Goal: Task Accomplishment & Management: Manage account settings

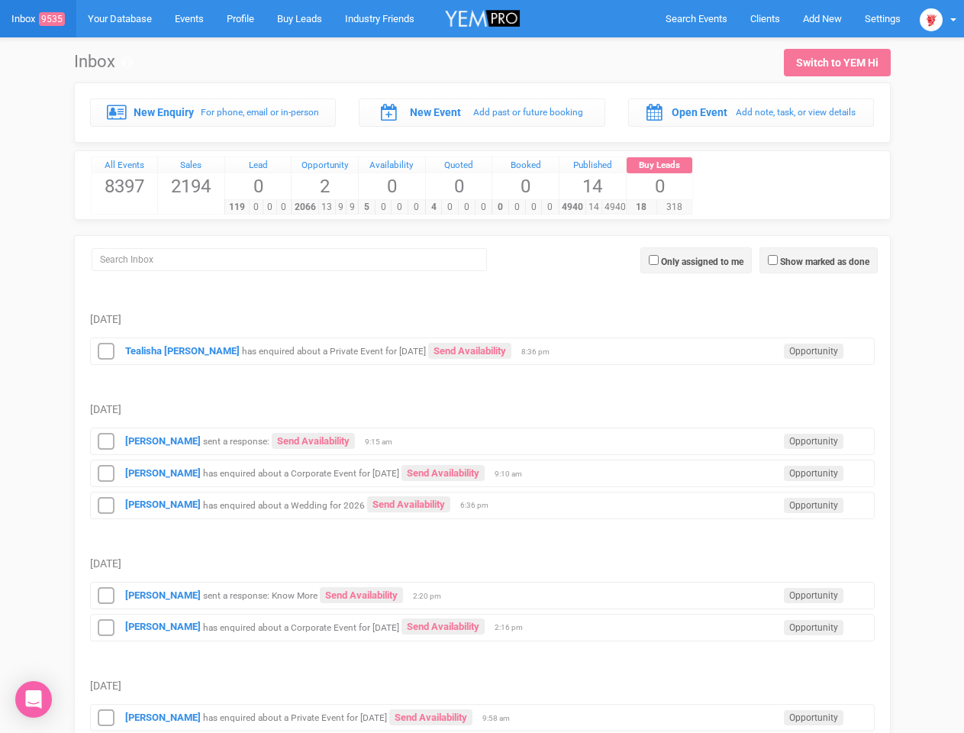
click at [482, 366] on td "[DATE]" at bounding box center [482, 394] width 785 height 58
click at [482, 366] on td "Sunday, September 28" at bounding box center [482, 394] width 785 height 58
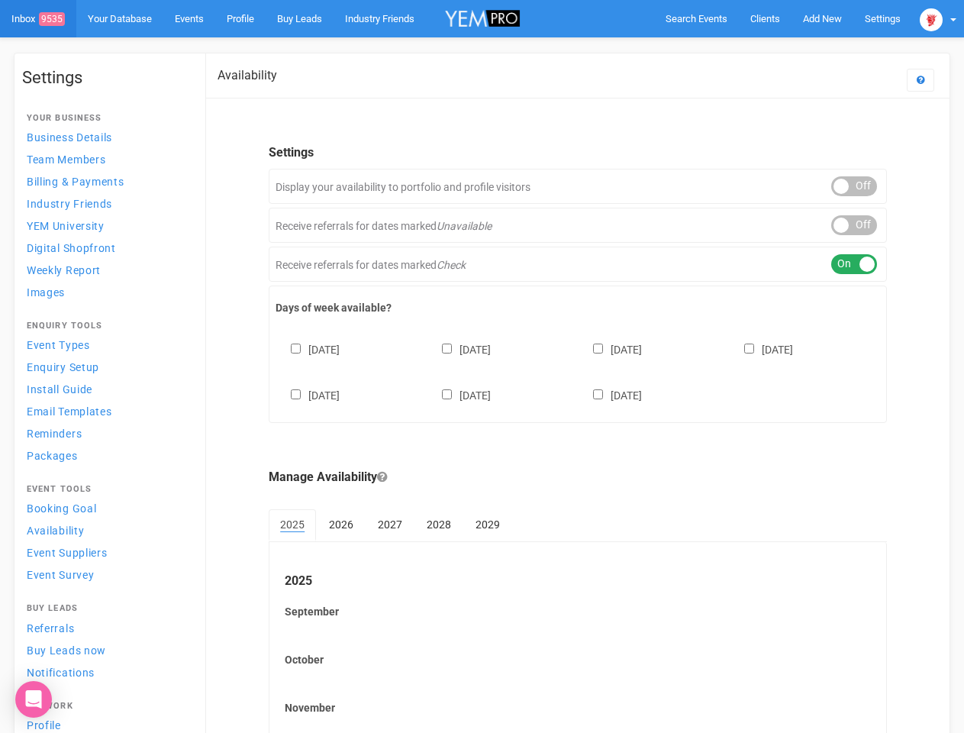
click at [482, 366] on div "[DATE] [DATE] [DATE] [DATE] [DATE] [DATE] [DATE]" at bounding box center [578, 365] width 605 height 92
click at [696, 18] on span "Search Events" at bounding box center [697, 18] width 62 height 11
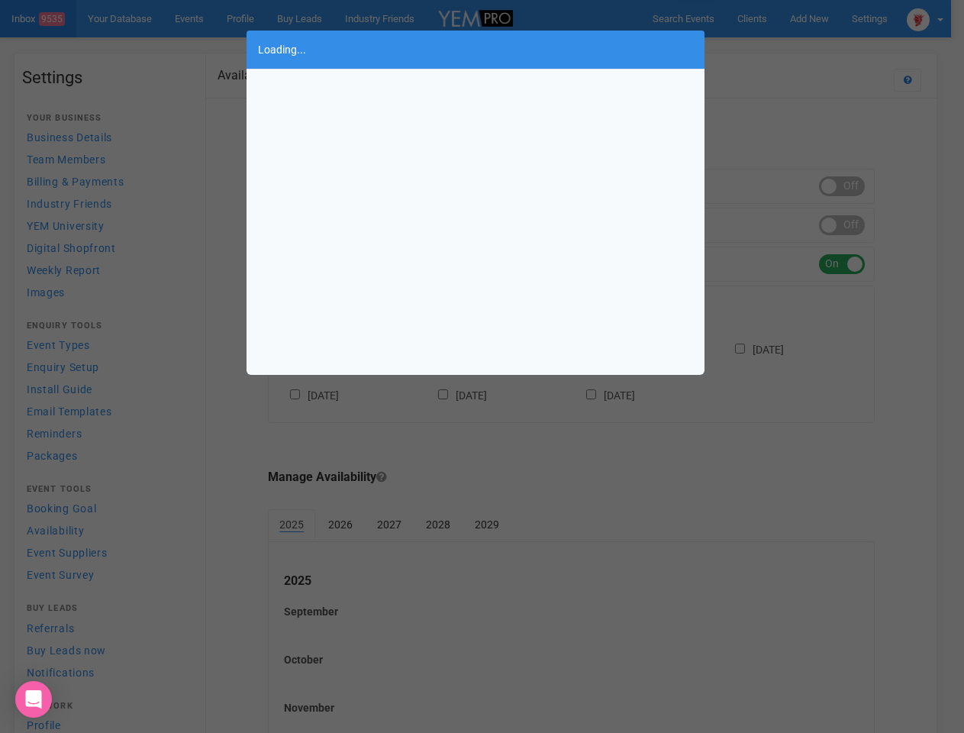
click at [822, 18] on div "Loading..." at bounding box center [482, 366] width 964 height 733
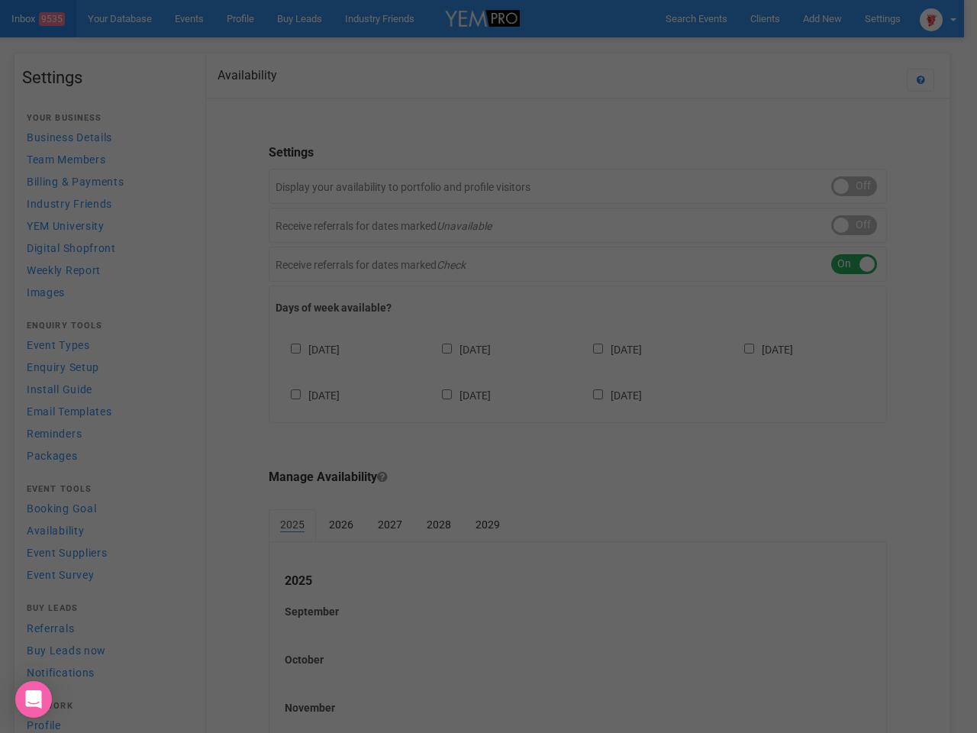
click at [787, 49] on div "Loading..." at bounding box center [488, 366] width 977 height 733
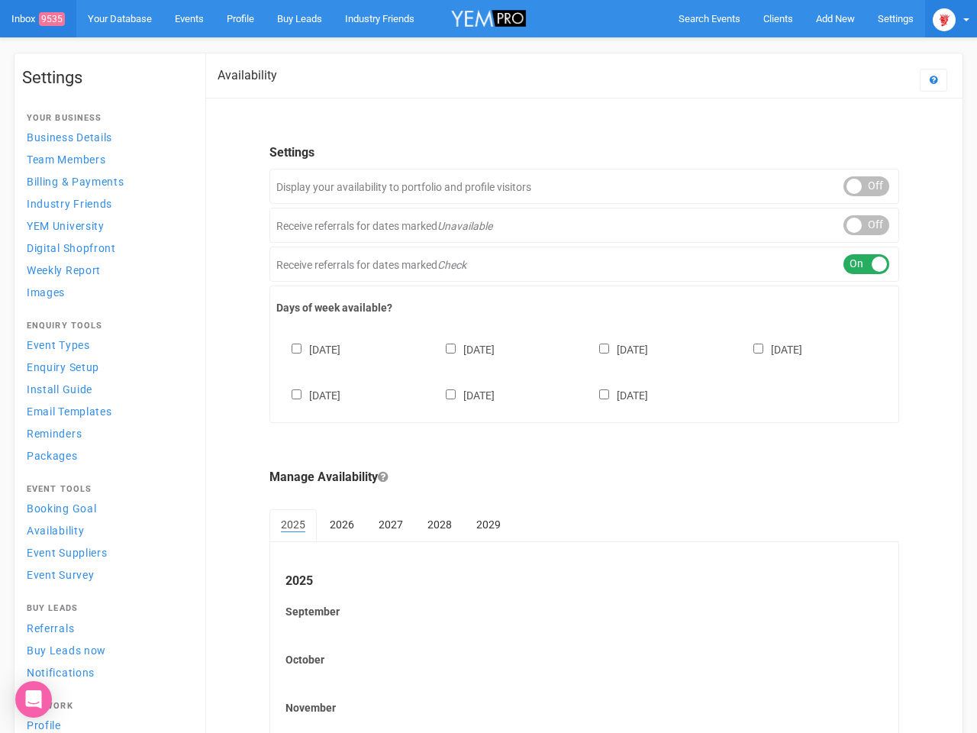
click at [938, 18] on img at bounding box center [944, 19] width 23 height 23
click at [854, 186] on div "ON OFF" at bounding box center [867, 186] width 46 height 20
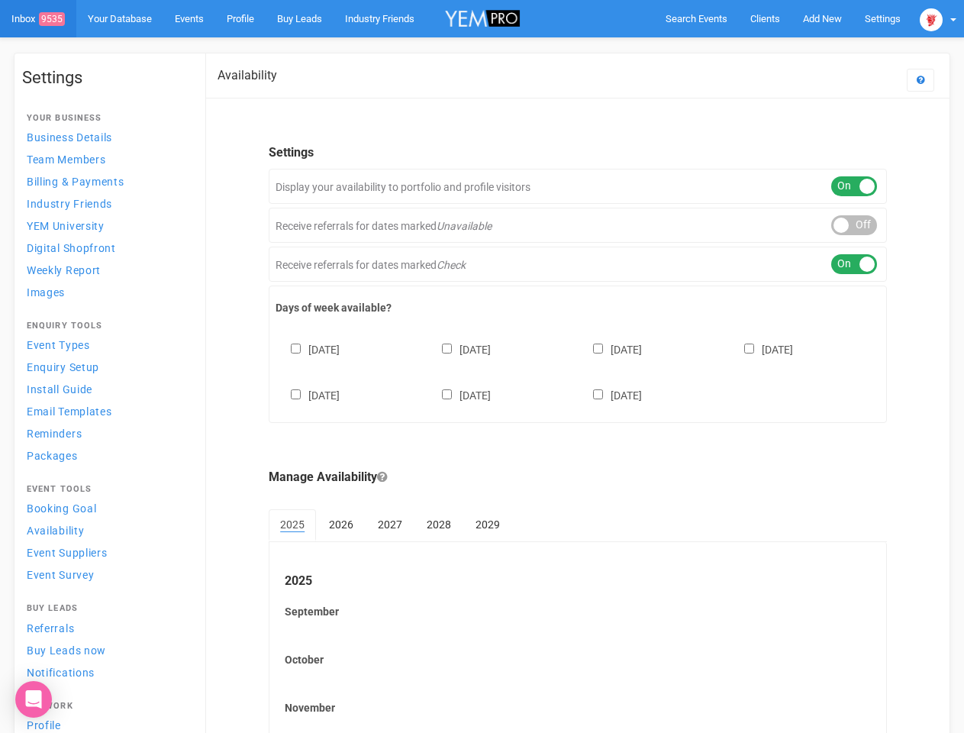
click at [854, 225] on div "ON OFF" at bounding box center [854, 225] width 46 height 20
click at [854, 264] on div "ON OFF" at bounding box center [854, 264] width 46 height 20
click at [578, 370] on div "[DATE] [DATE] [DATE] [DATE] [DATE] [DATE] [DATE]" at bounding box center [578, 365] width 605 height 92
click at [482, 366] on div "[DATE] [DATE] [DATE] [DATE] [DATE] [DATE] [DATE]" at bounding box center [578, 365] width 605 height 92
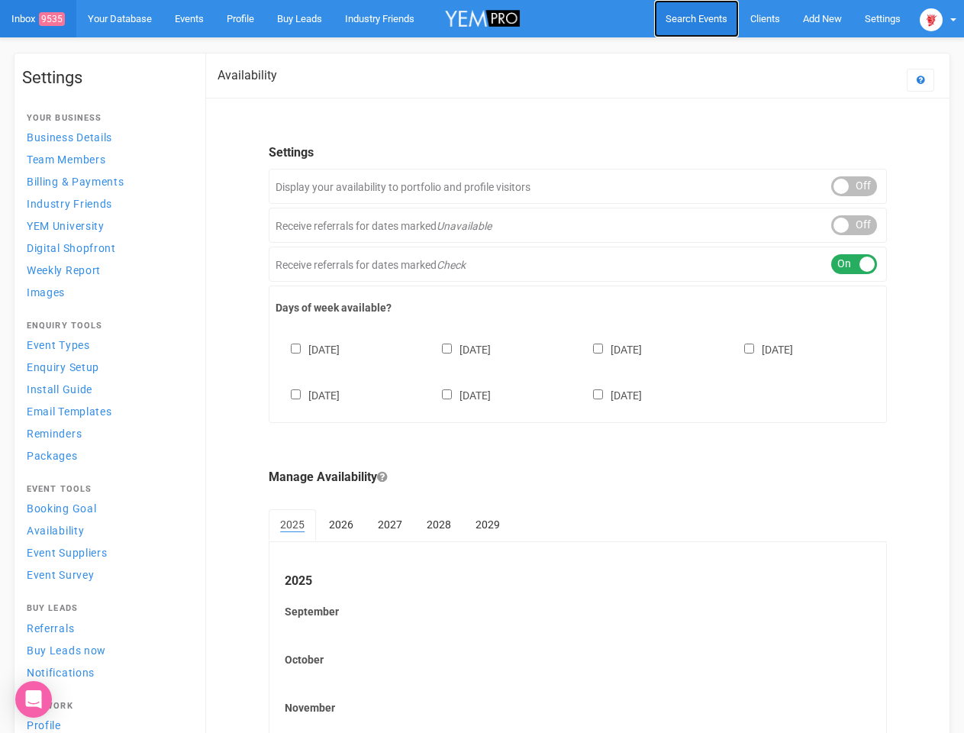
click at [696, 18] on span "Search Events" at bounding box center [697, 18] width 62 height 11
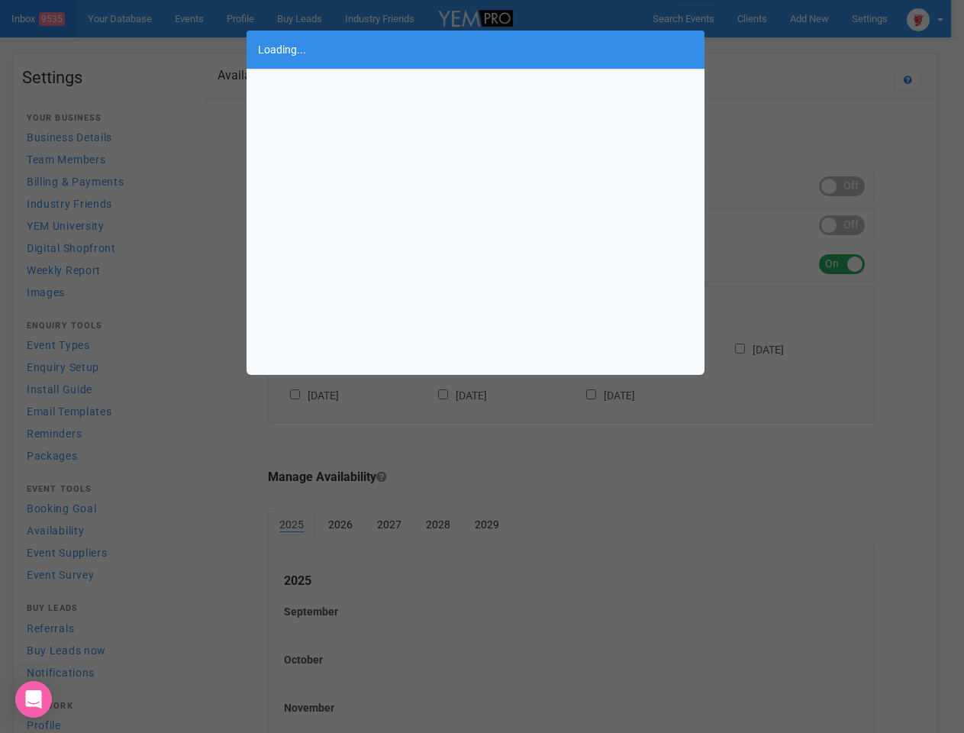
click at [822, 18] on div "Loading..." at bounding box center [482, 366] width 964 height 733
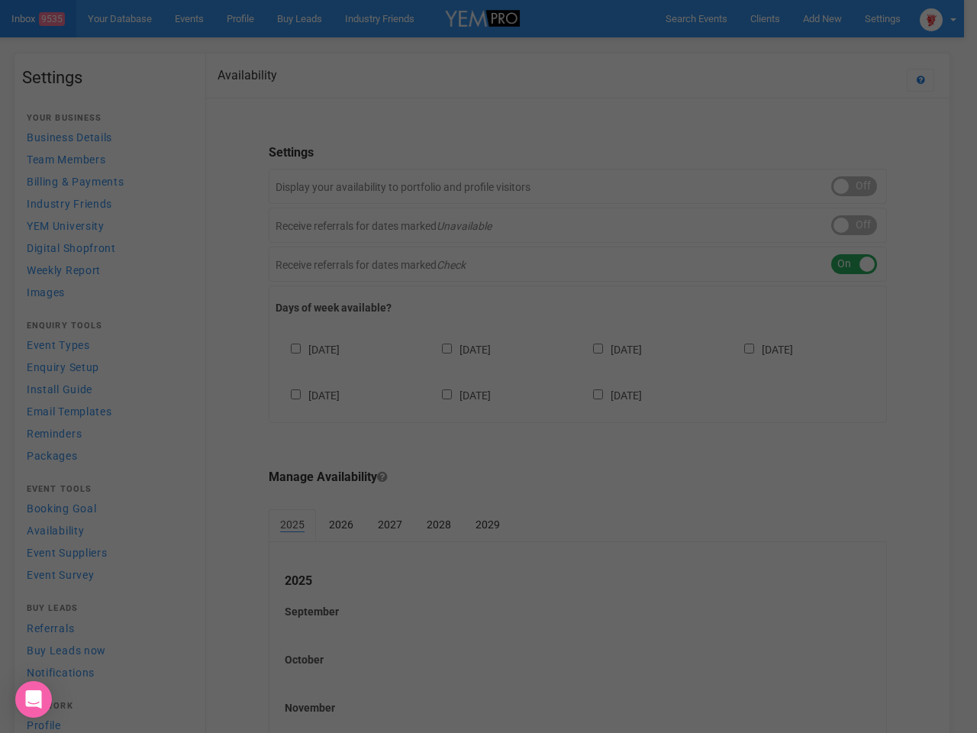
click at [787, 49] on div "Loading..." at bounding box center [488, 366] width 977 height 733
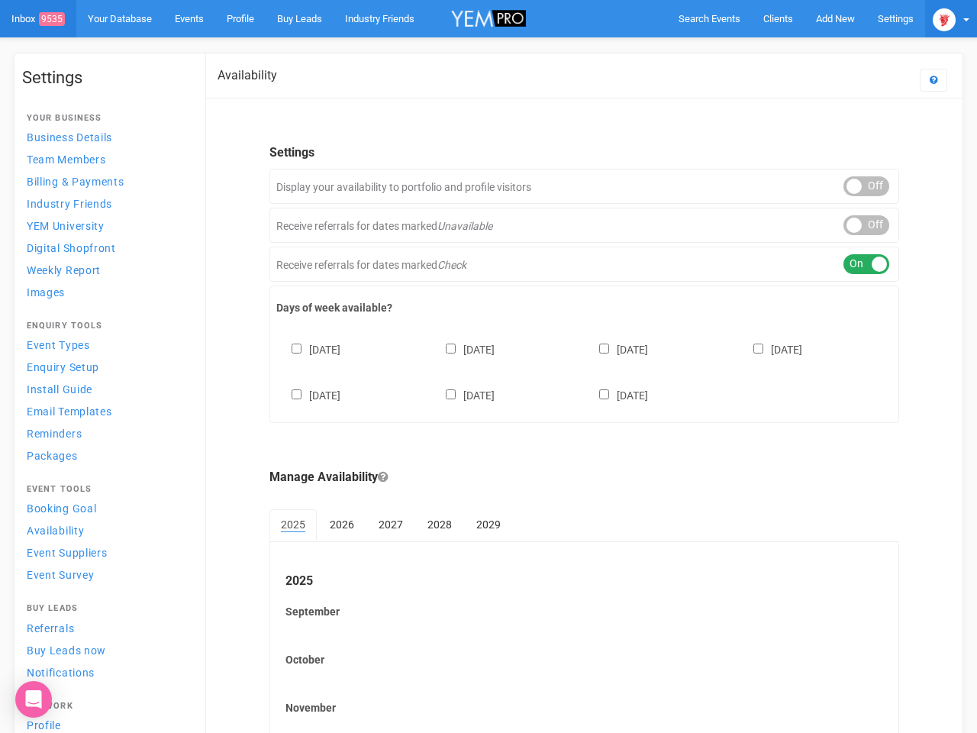
click at [938, 18] on img at bounding box center [944, 19] width 23 height 23
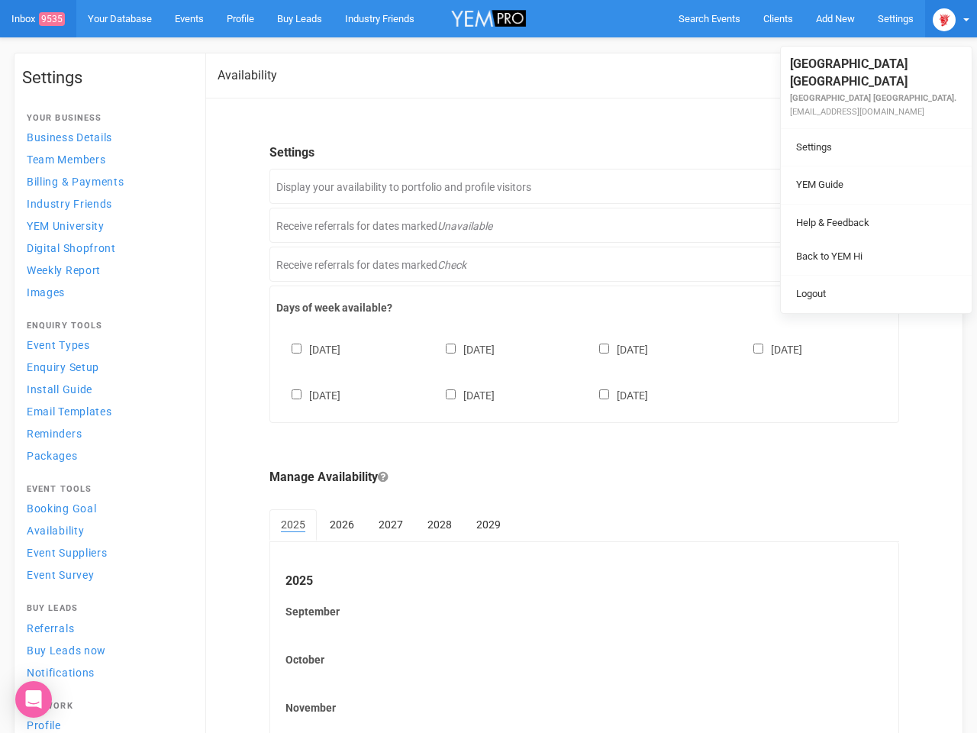
click at [854, 186] on div "ON OFF" at bounding box center [867, 186] width 46 height 20
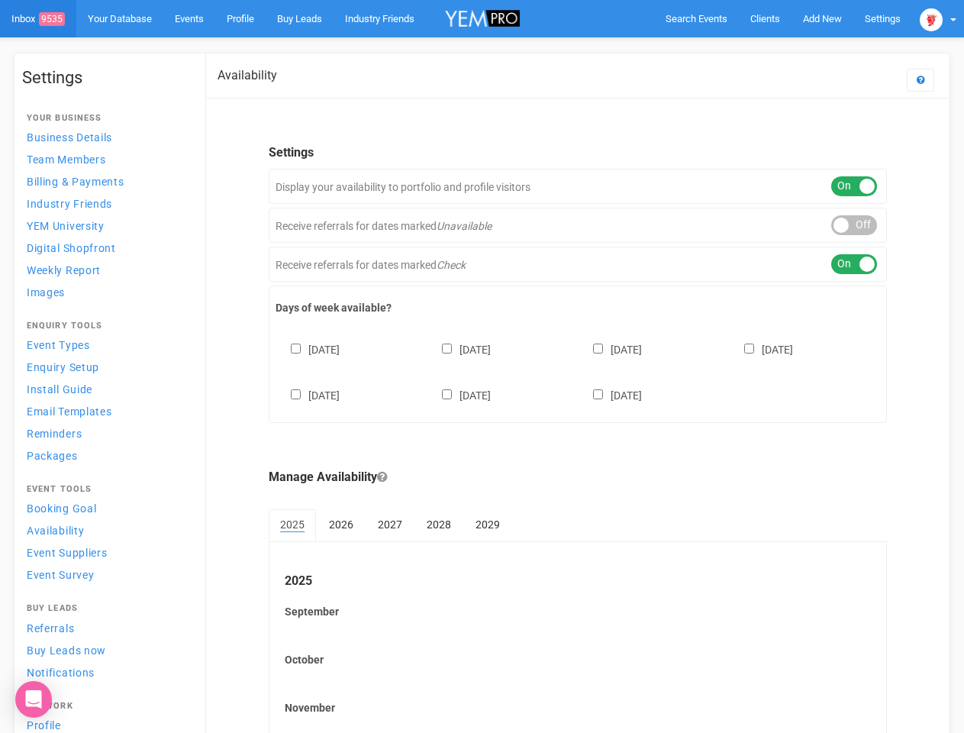
click at [854, 225] on div "ON OFF" at bounding box center [854, 225] width 46 height 20
click at [854, 264] on div "ON OFF" at bounding box center [854, 264] width 46 height 20
click at [578, 370] on div "[DATE] [DATE] [DATE] [DATE] [DATE] [DATE] [DATE]" at bounding box center [578, 365] width 605 height 92
